Goal: Transaction & Acquisition: Book appointment/travel/reservation

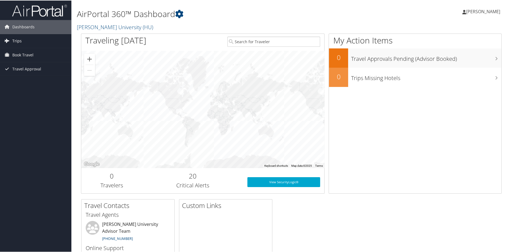
click at [23, 39] on link "Trips" at bounding box center [35, 41] width 71 height 14
click at [30, 50] on link "Current/Future Trips" at bounding box center [35, 51] width 71 height 8
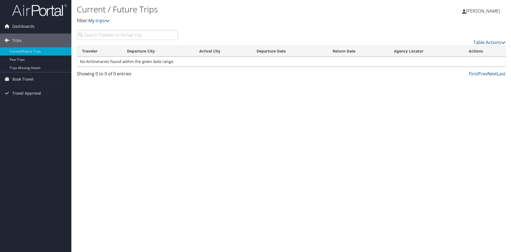
click at [136, 34] on input "search" at bounding box center [127, 35] width 101 height 10
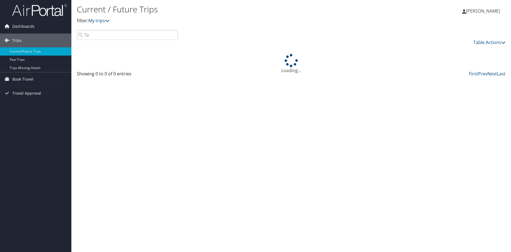
type input "T"
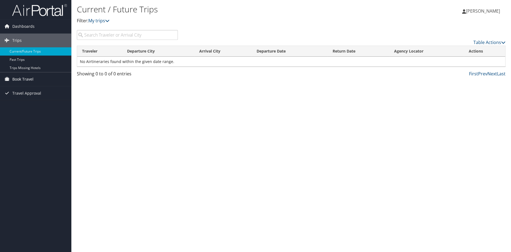
click at [12, 79] on link "Book Travel" at bounding box center [35, 79] width 71 height 14
click at [20, 91] on link "Approval Request (Beta)" at bounding box center [35, 90] width 71 height 8
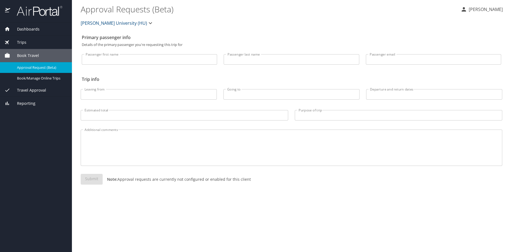
drag, startPoint x: 182, startPoint y: 65, endPoint x: 178, endPoint y: 60, distance: 6.6
click at [182, 64] on div "Passenger first name Passenger first name" at bounding box center [149, 60] width 135 height 12
click at [172, 55] on input "Passenger first name" at bounding box center [149, 59] width 135 height 10
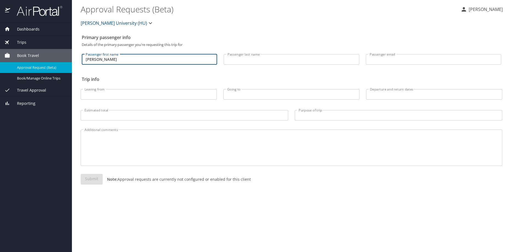
type input "Keisha"
click at [239, 62] on input "Passenger last name" at bounding box center [291, 59] width 135 height 10
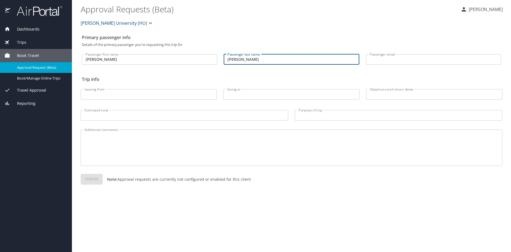
type input "Solomon"
click at [420, 66] on div "Passenger email Passenger email" at bounding box center [434, 57] width 142 height 23
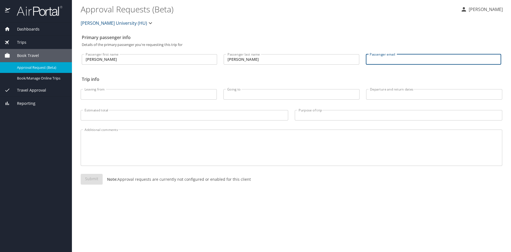
click at [418, 61] on input "Passenger email" at bounding box center [433, 59] width 135 height 10
type input "keish"
click at [20, 77] on span "Book/Manage Online Trips" at bounding box center [41, 78] width 48 height 5
